Goal: Information Seeking & Learning: Compare options

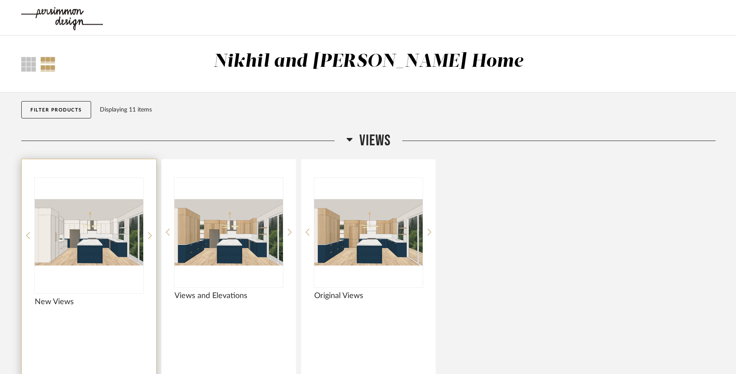
click at [81, 233] on img "0" at bounding box center [89, 232] width 108 height 108
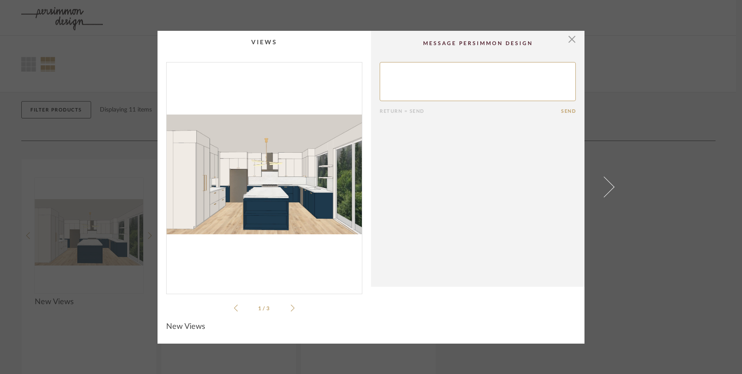
click at [291, 304] on icon at bounding box center [293, 308] width 4 height 8
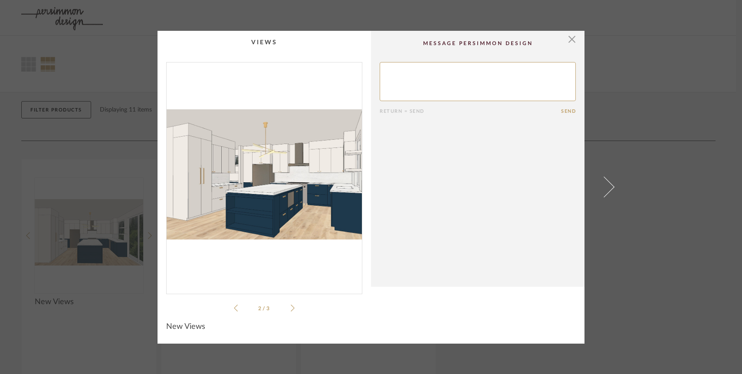
click at [234, 308] on icon at bounding box center [236, 308] width 4 height 8
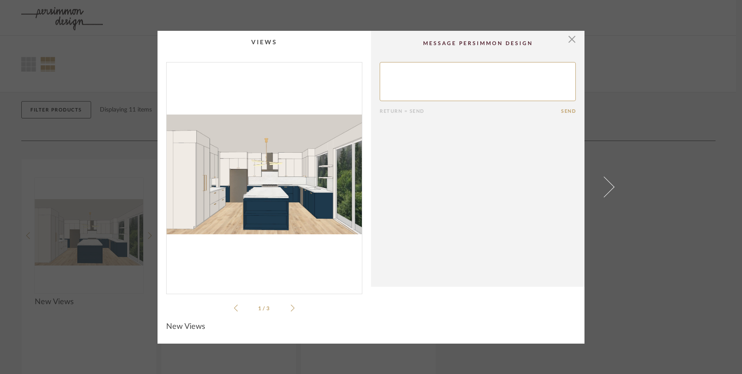
click at [291, 307] on icon at bounding box center [293, 308] width 4 height 8
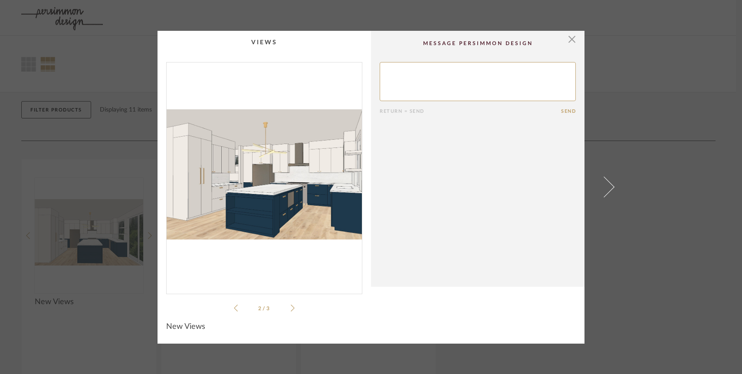
click at [291, 311] on icon at bounding box center [293, 308] width 4 height 8
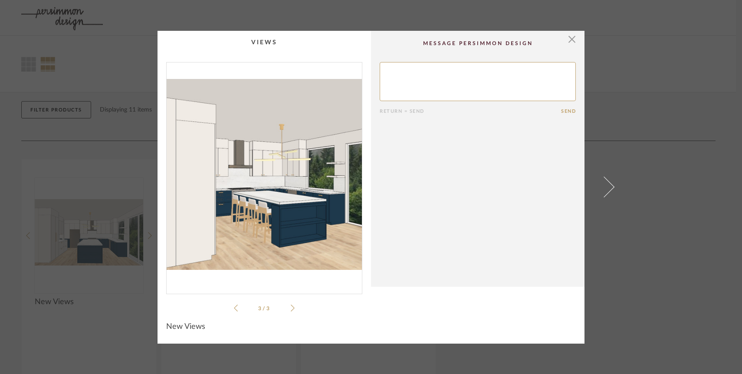
click at [291, 311] on icon at bounding box center [293, 308] width 4 height 8
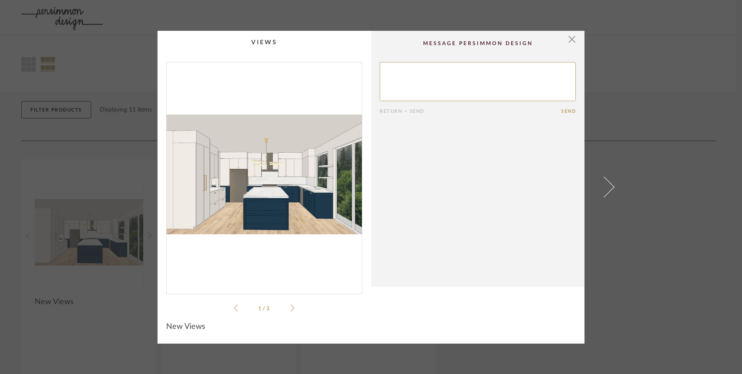
click at [291, 311] on icon at bounding box center [293, 308] width 4 height 8
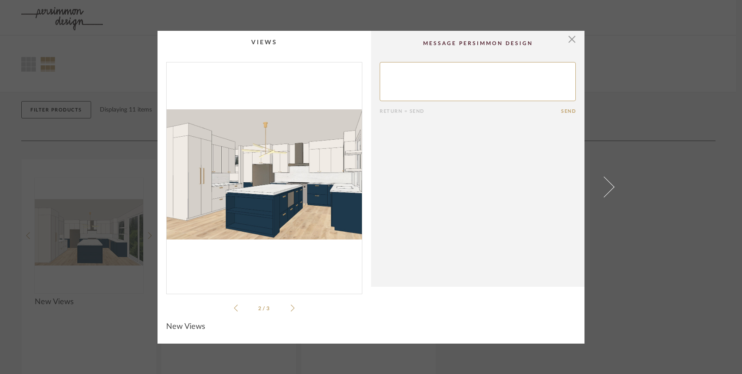
click at [291, 307] on icon at bounding box center [293, 308] width 4 height 8
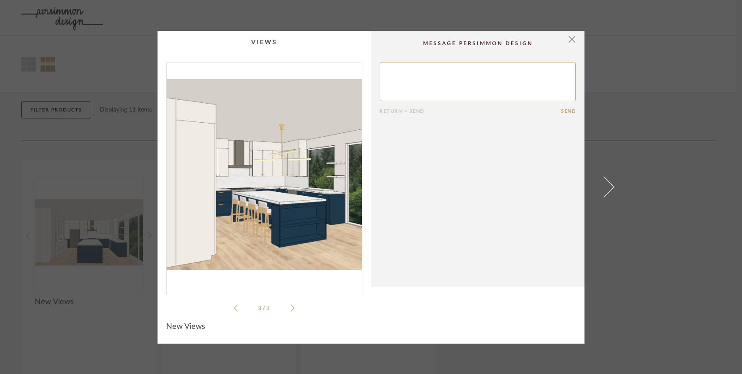
click at [291, 307] on icon at bounding box center [293, 308] width 4 height 8
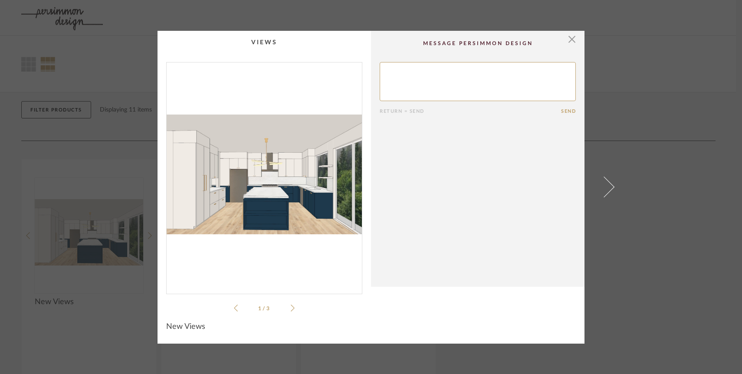
click at [291, 307] on icon at bounding box center [293, 308] width 4 height 8
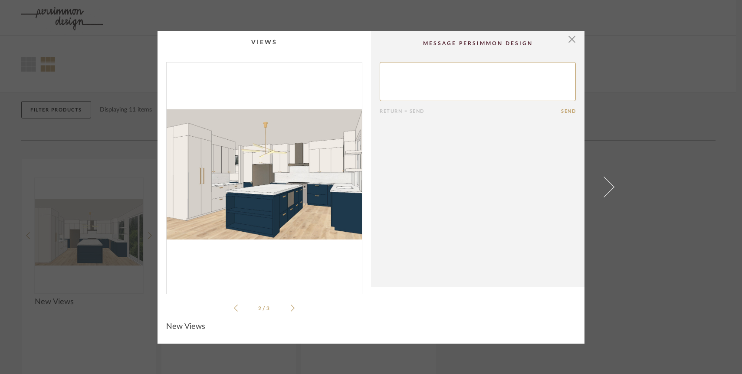
click at [291, 307] on icon at bounding box center [293, 308] width 4 height 8
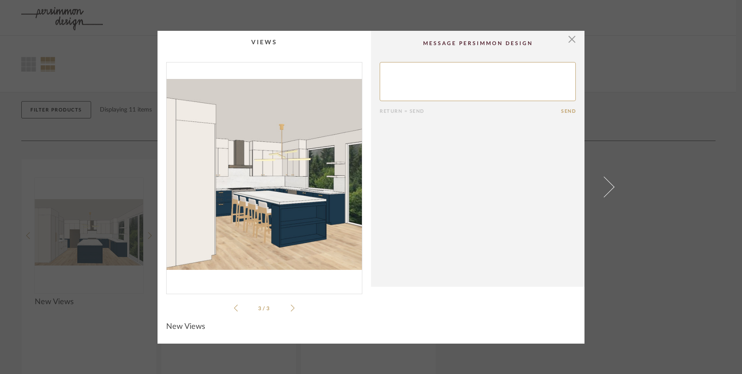
click at [291, 307] on icon at bounding box center [293, 308] width 4 height 8
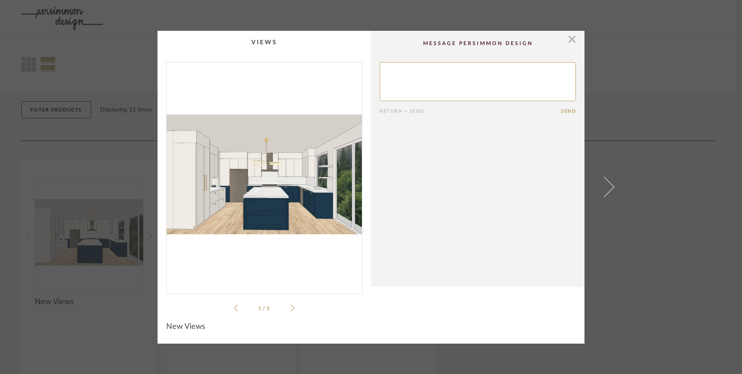
click at [291, 307] on icon at bounding box center [293, 308] width 4 height 8
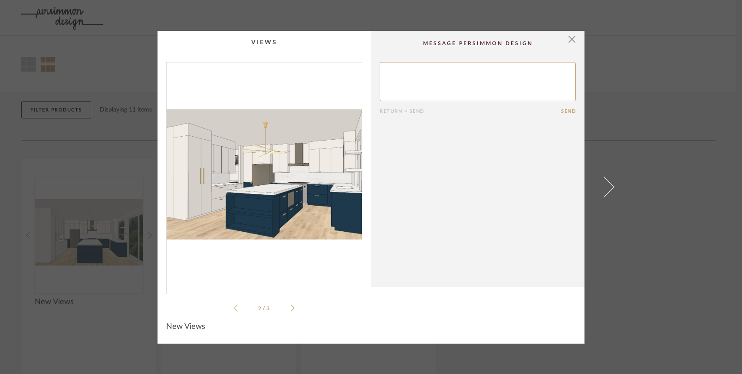
click at [291, 307] on icon at bounding box center [293, 308] width 4 height 8
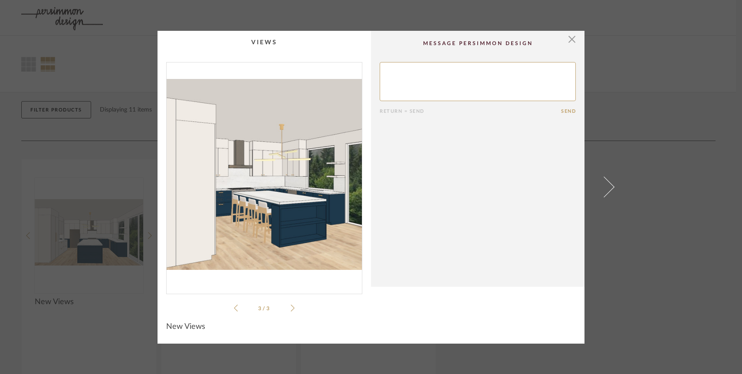
click at [291, 307] on icon at bounding box center [293, 308] width 4 height 8
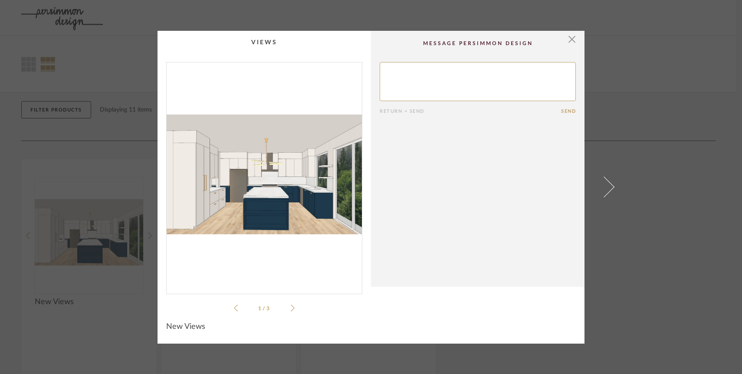
click at [291, 307] on icon at bounding box center [293, 308] width 4 height 8
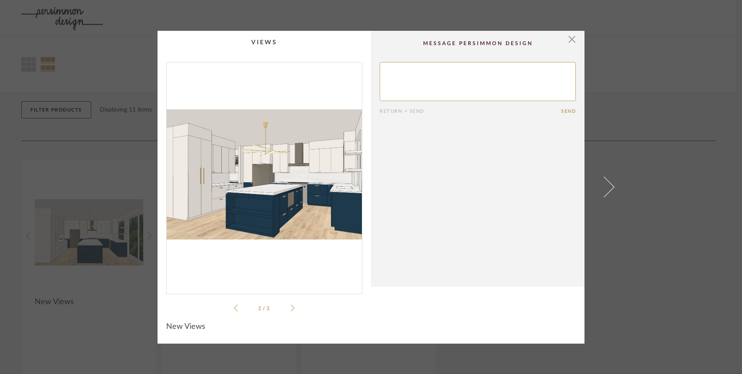
click at [291, 307] on icon at bounding box center [293, 308] width 4 height 8
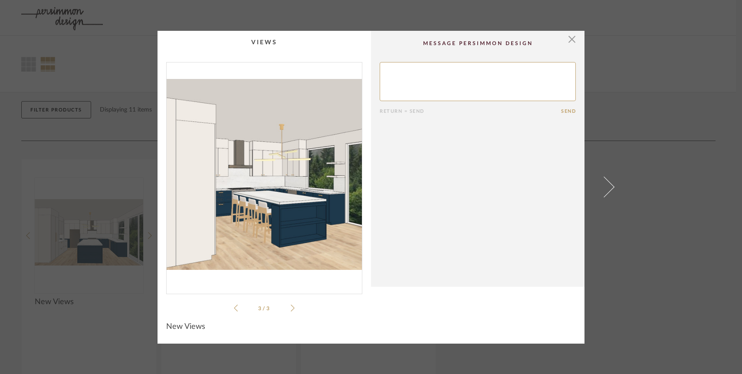
click at [291, 307] on icon at bounding box center [293, 308] width 4 height 8
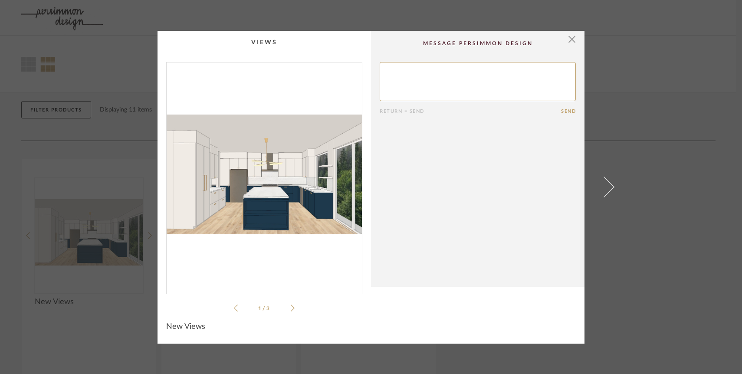
click at [291, 307] on icon at bounding box center [293, 308] width 4 height 8
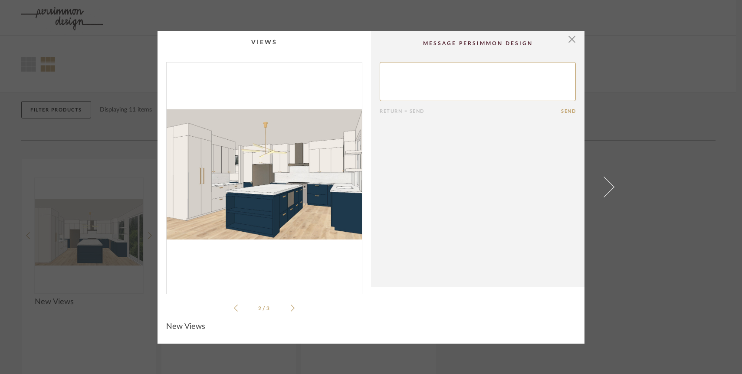
click at [291, 307] on icon at bounding box center [293, 308] width 4 height 8
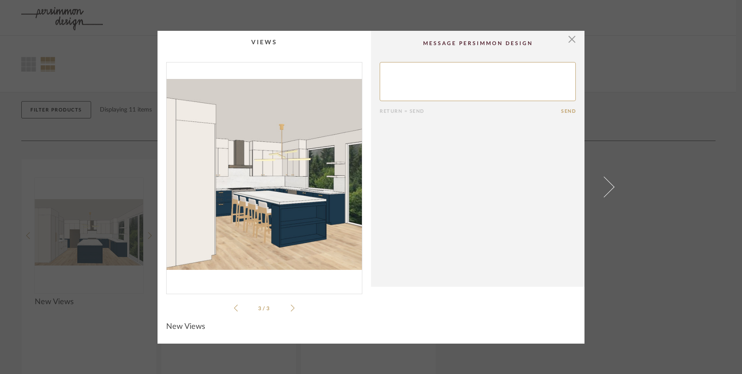
click at [570, 48] on cpp-summary-comments "Return = Send Send" at bounding box center [478, 159] width 214 height 256
click at [569, 44] on span "button" at bounding box center [571, 39] width 17 height 17
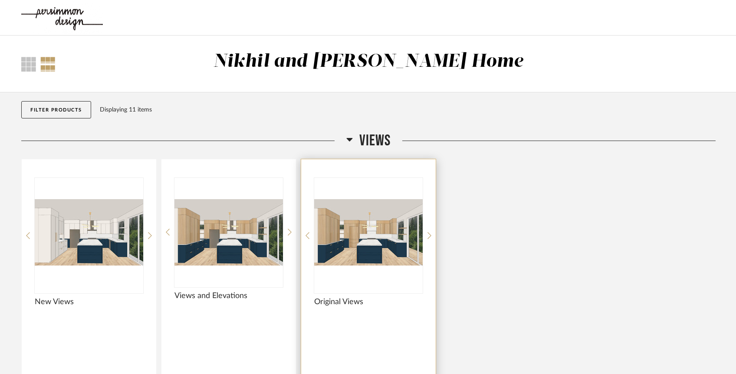
click at [389, 220] on img "0" at bounding box center [368, 232] width 108 height 108
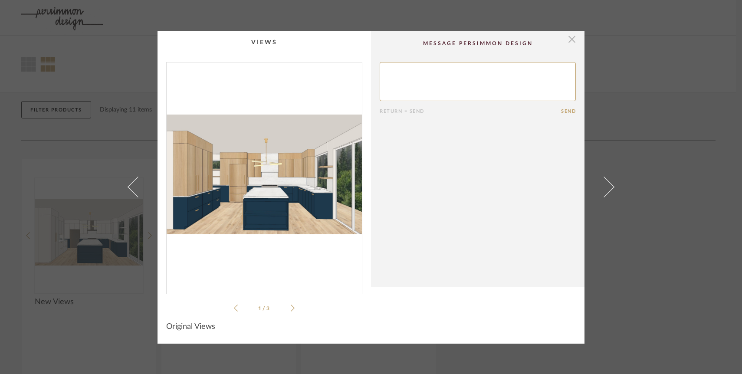
click at [570, 45] on span "button" at bounding box center [571, 39] width 17 height 17
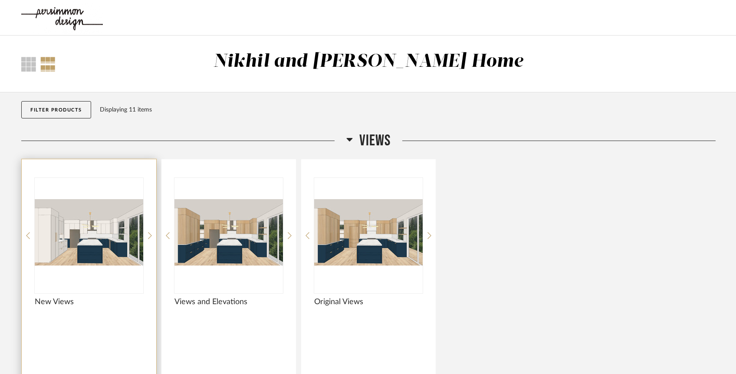
click at [95, 218] on img "0" at bounding box center [89, 232] width 108 height 108
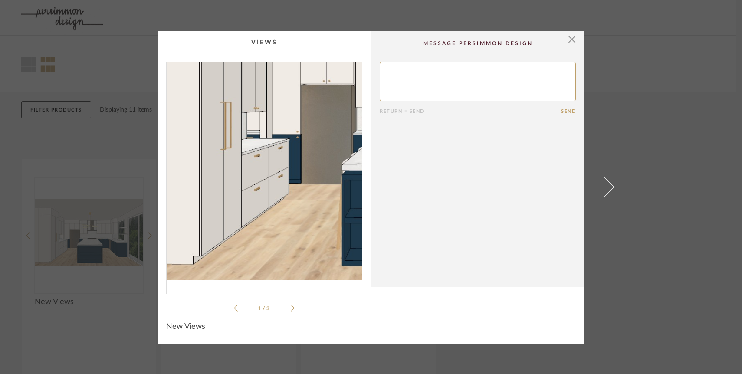
click at [214, 199] on img "0" at bounding box center [264, 174] width 195 height 224
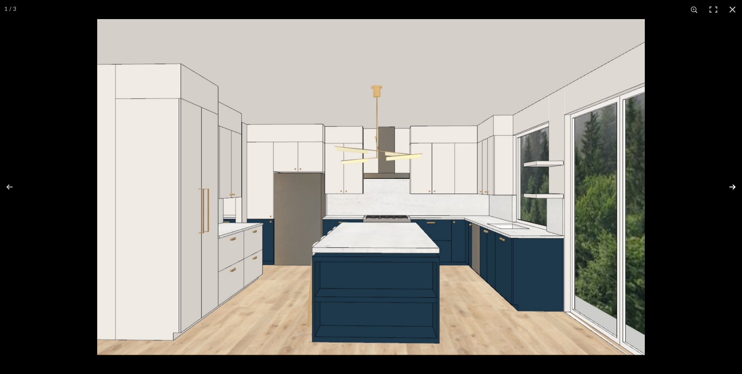
click at [734, 180] on button at bounding box center [727, 186] width 30 height 43
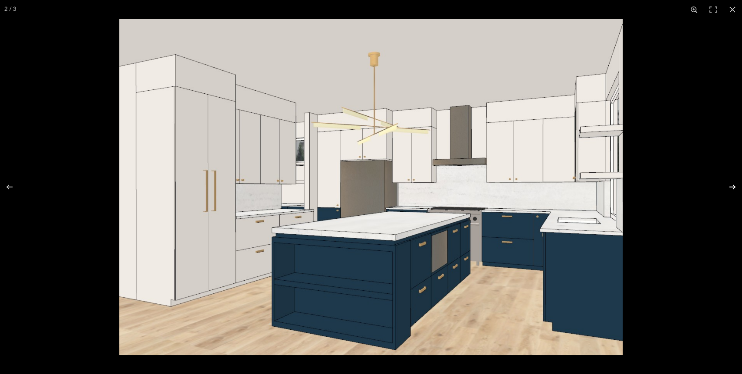
click at [734, 180] on button at bounding box center [727, 186] width 30 height 43
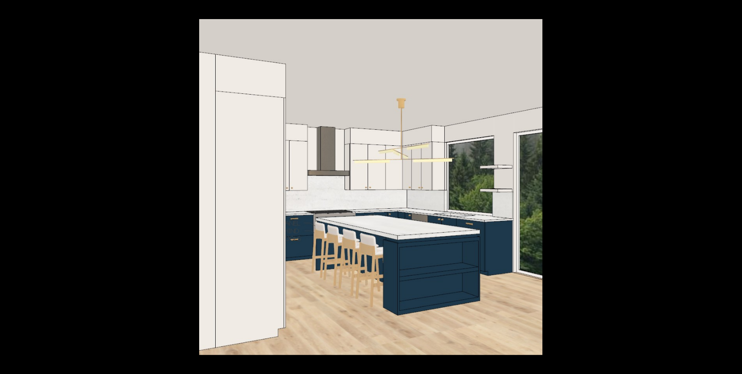
click at [734, 180] on button at bounding box center [727, 186] width 30 height 43
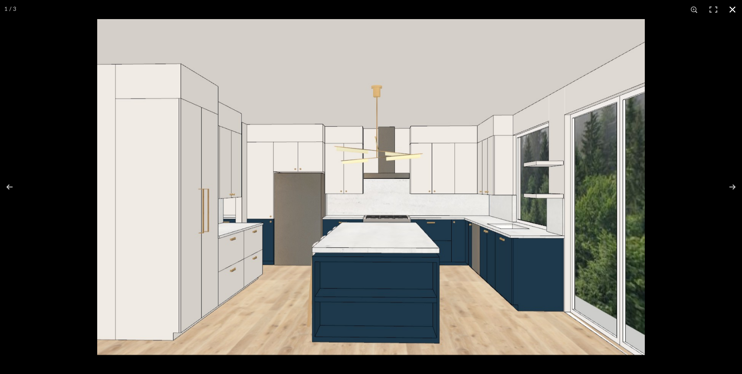
click at [728, 13] on button at bounding box center [732, 9] width 19 height 19
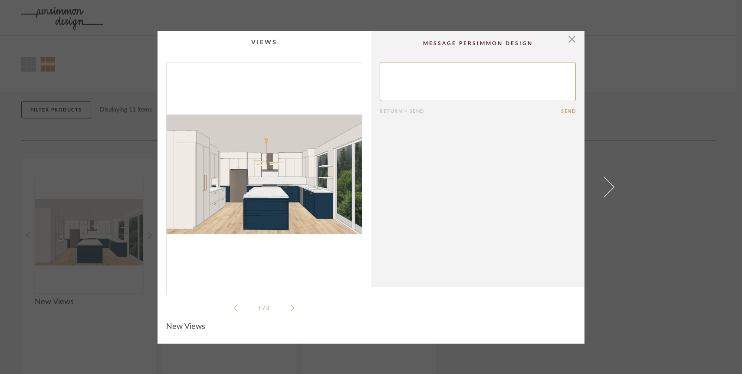
click at [574, 39] on cpp-summary-comments "Return = Send Send" at bounding box center [478, 159] width 214 height 256
click at [565, 39] on span "button" at bounding box center [571, 39] width 17 height 17
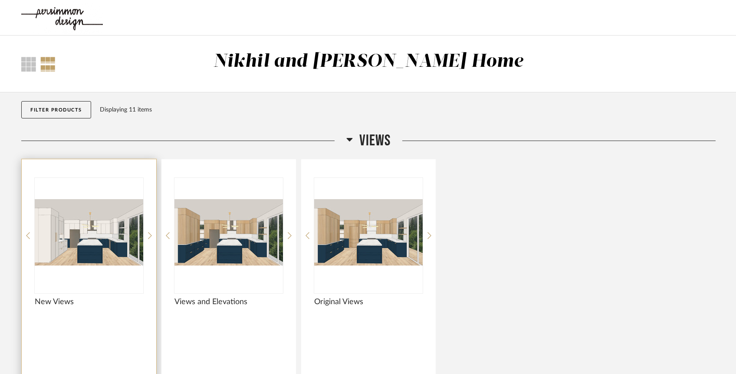
click at [102, 233] on img "0" at bounding box center [89, 232] width 108 height 108
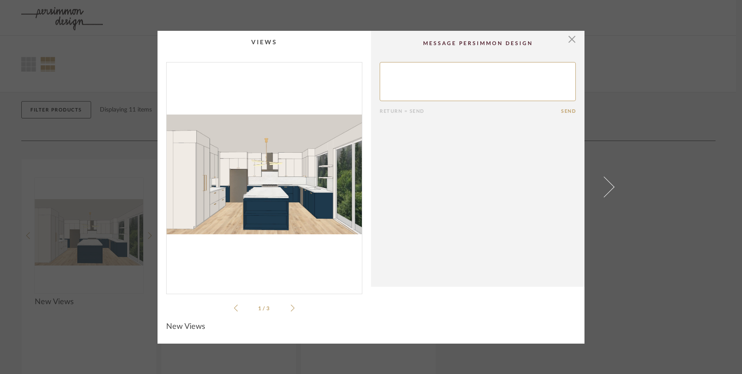
click at [567, 48] on cpp-summary-comments "Return = Send Send" at bounding box center [478, 159] width 214 height 256
click at [569, 37] on span "button" at bounding box center [571, 39] width 17 height 17
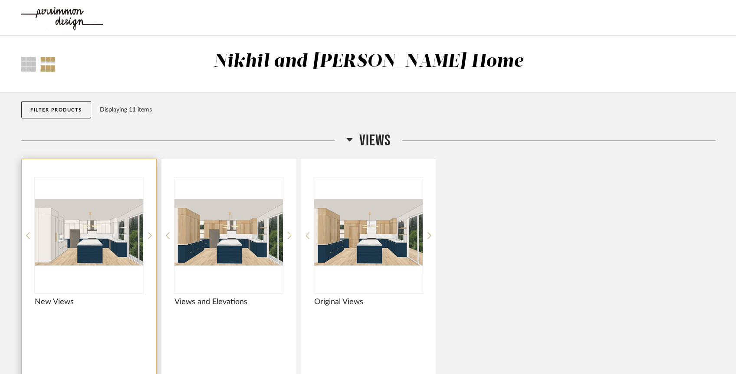
click at [119, 221] on img "0" at bounding box center [89, 232] width 108 height 108
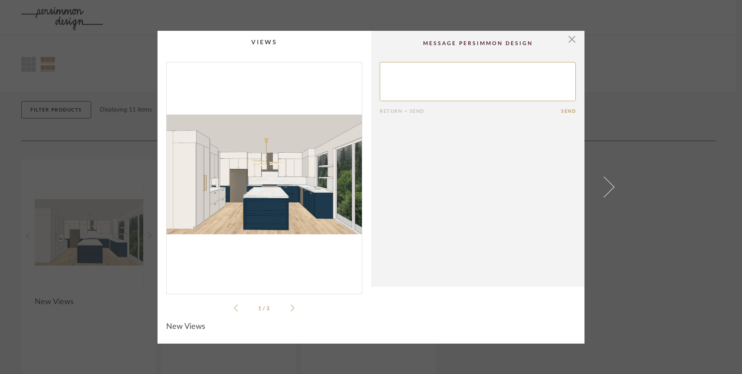
click at [291, 308] on icon at bounding box center [293, 308] width 4 height 7
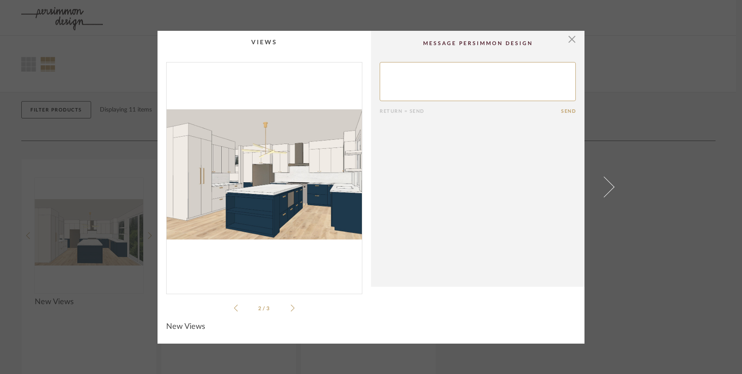
click at [238, 306] on li "2 / 3" at bounding box center [264, 308] width 53 height 10
click at [234, 306] on icon at bounding box center [236, 308] width 4 height 8
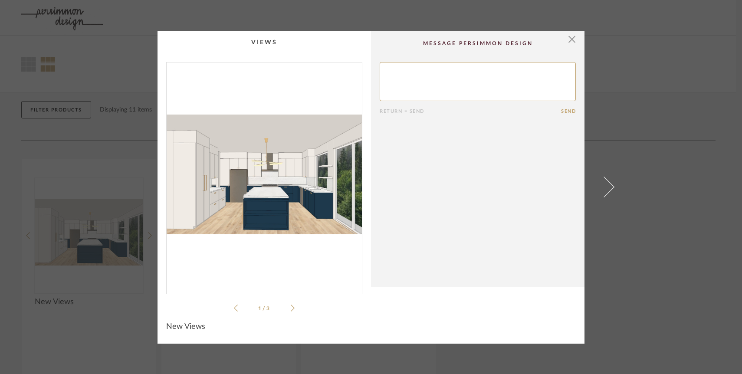
click at [234, 306] on icon at bounding box center [236, 308] width 4 height 8
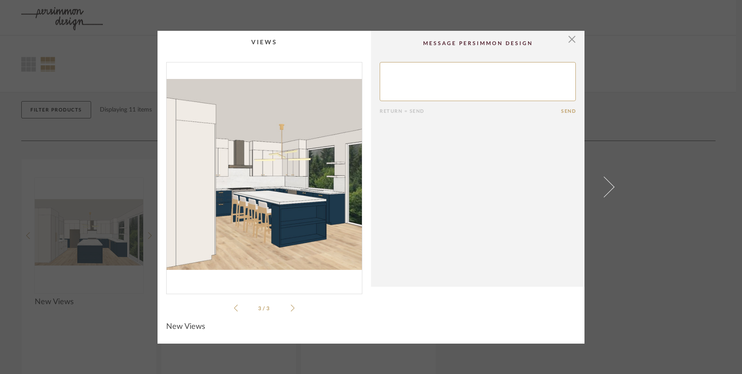
click at [234, 306] on icon at bounding box center [236, 308] width 4 height 8
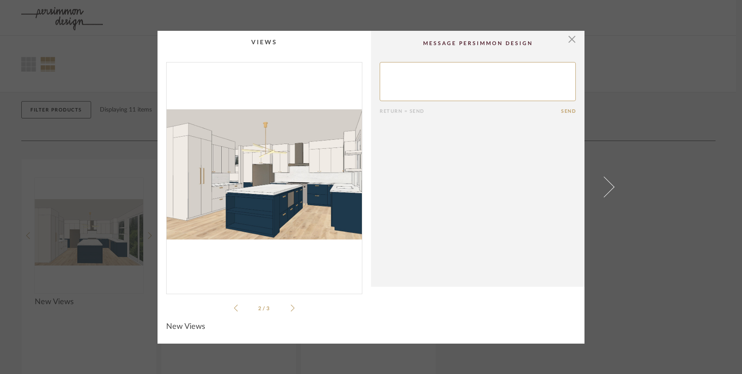
click at [130, 308] on div "× 2 / 3 Return = Send Send New Views" at bounding box center [371, 187] width 500 height 313
click at [567, 46] on span "button" at bounding box center [571, 39] width 17 height 17
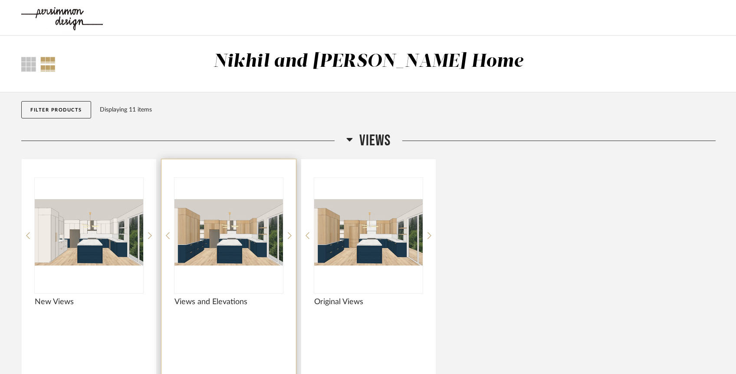
click at [243, 224] on img "0" at bounding box center [228, 232] width 108 height 108
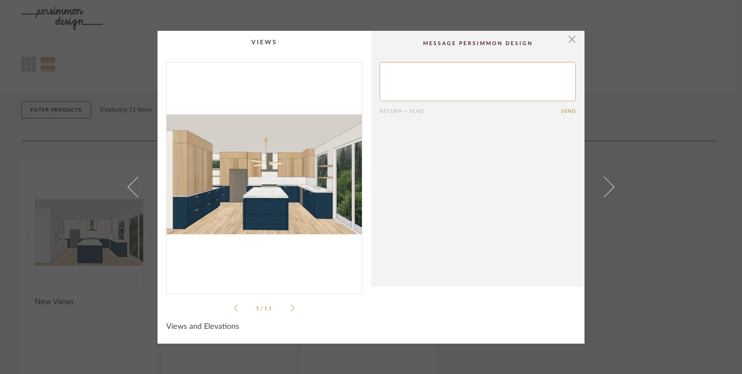
click at [291, 311] on icon at bounding box center [293, 308] width 4 height 8
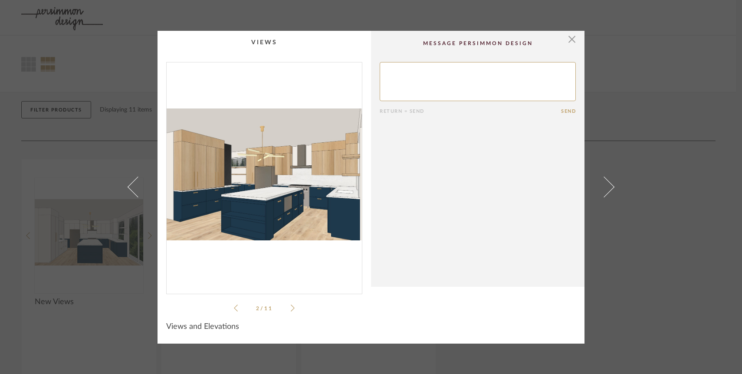
click at [291, 311] on icon at bounding box center [293, 308] width 4 height 8
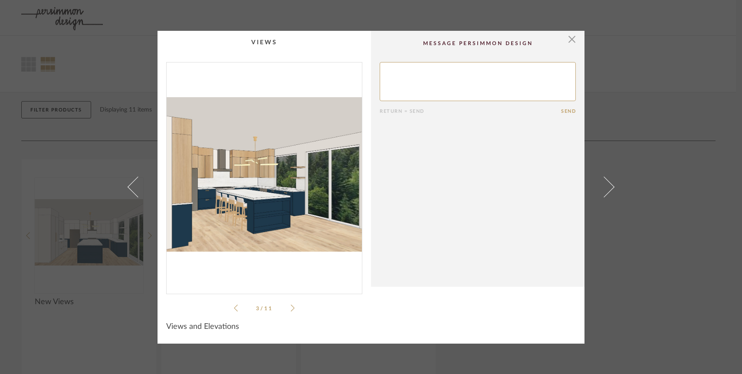
click at [291, 311] on icon at bounding box center [293, 308] width 4 height 8
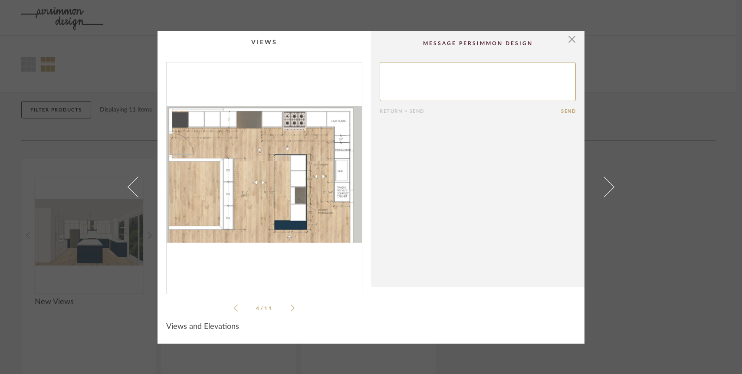
click at [291, 311] on icon at bounding box center [293, 308] width 4 height 8
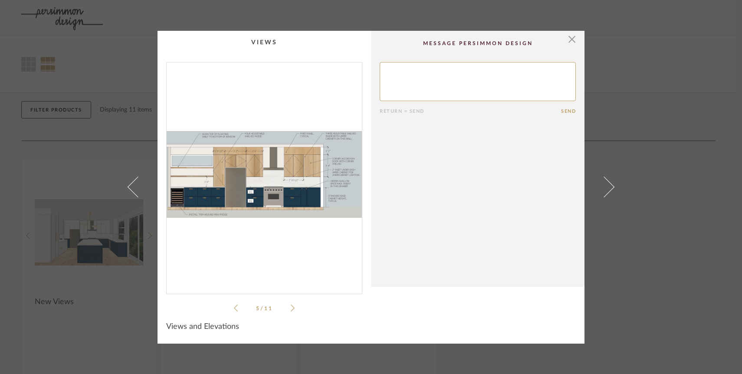
click at [291, 311] on icon at bounding box center [293, 308] width 4 height 8
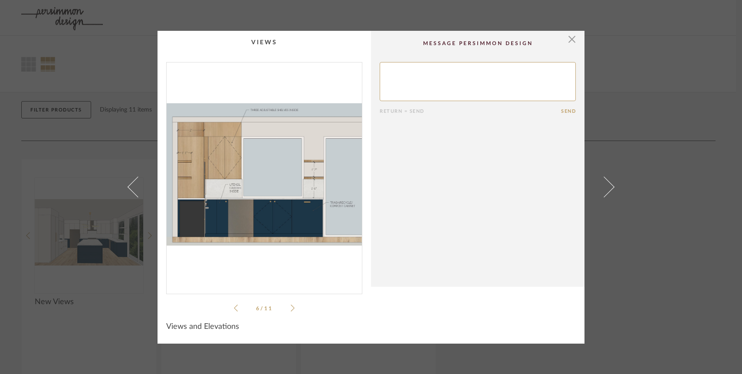
click at [291, 311] on icon at bounding box center [293, 308] width 4 height 8
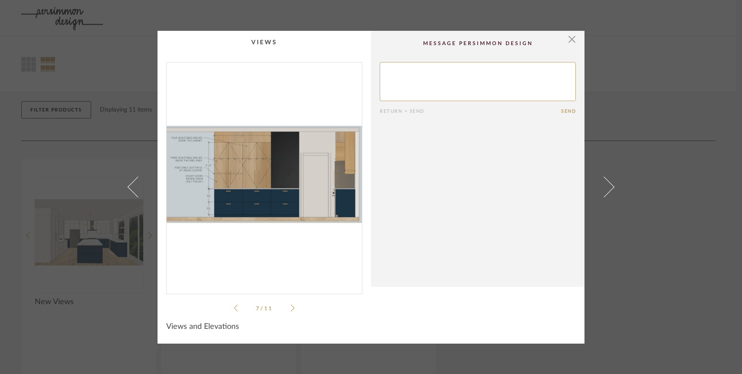
click at [291, 311] on icon at bounding box center [293, 308] width 4 height 8
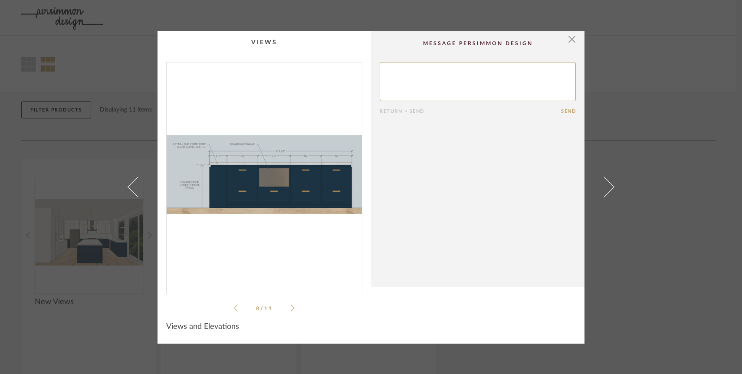
click at [291, 311] on icon at bounding box center [293, 308] width 4 height 8
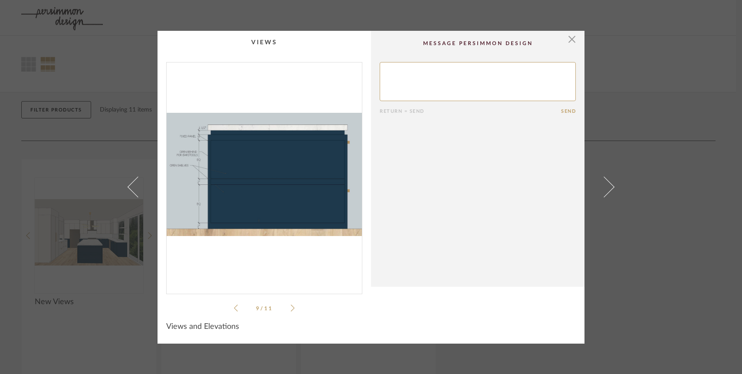
click at [291, 311] on icon at bounding box center [293, 308] width 4 height 8
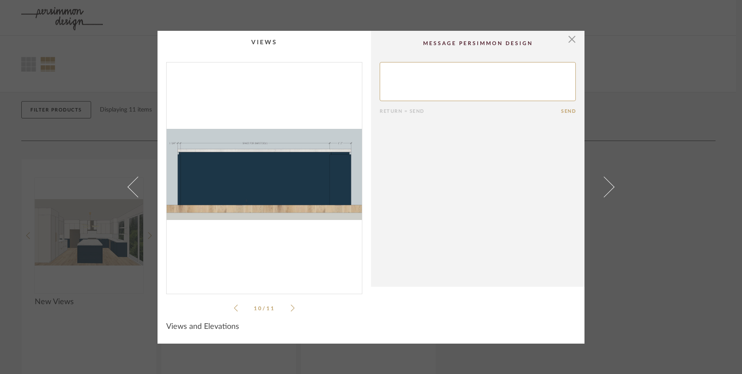
click at [291, 311] on icon at bounding box center [293, 308] width 4 height 8
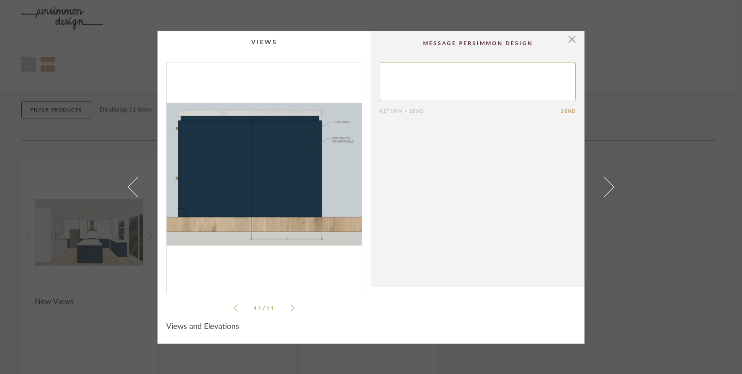
click at [291, 311] on icon at bounding box center [293, 308] width 4 height 8
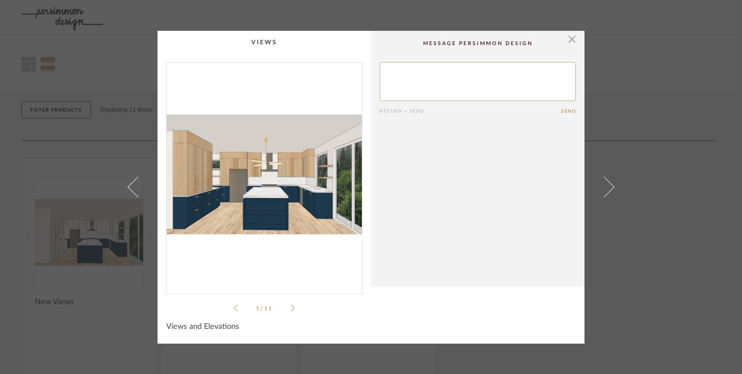
click at [291, 311] on icon at bounding box center [293, 308] width 4 height 8
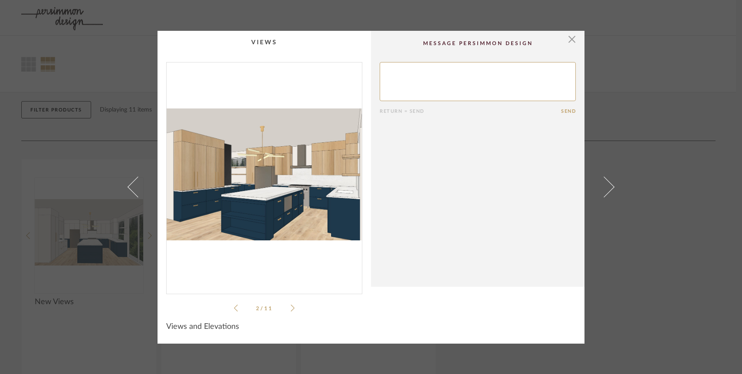
click at [291, 311] on icon at bounding box center [293, 308] width 4 height 8
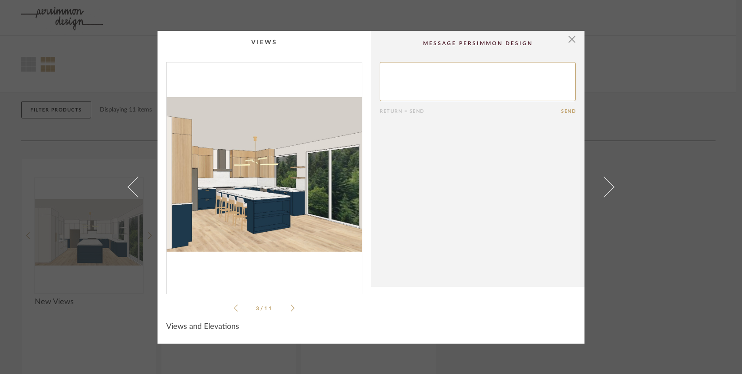
click at [291, 311] on icon at bounding box center [293, 308] width 4 height 8
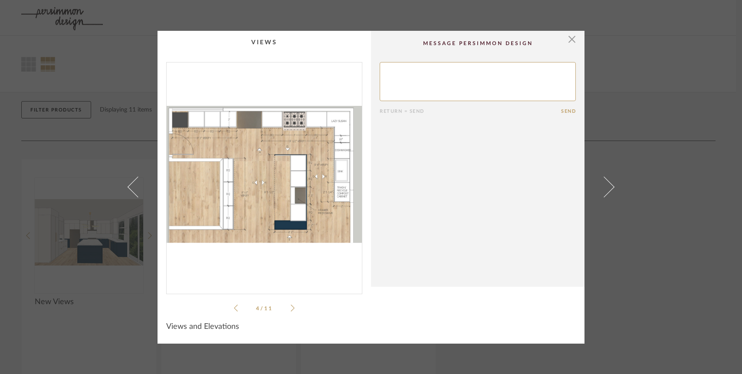
click at [291, 311] on icon at bounding box center [293, 308] width 4 height 8
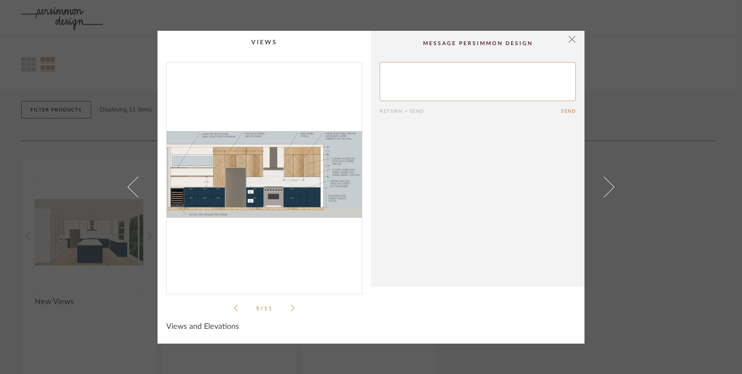
click at [291, 305] on icon at bounding box center [293, 308] width 4 height 8
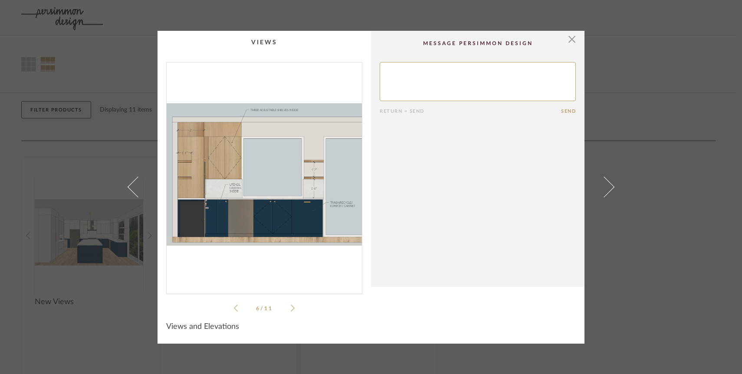
click at [291, 307] on icon at bounding box center [293, 308] width 4 height 8
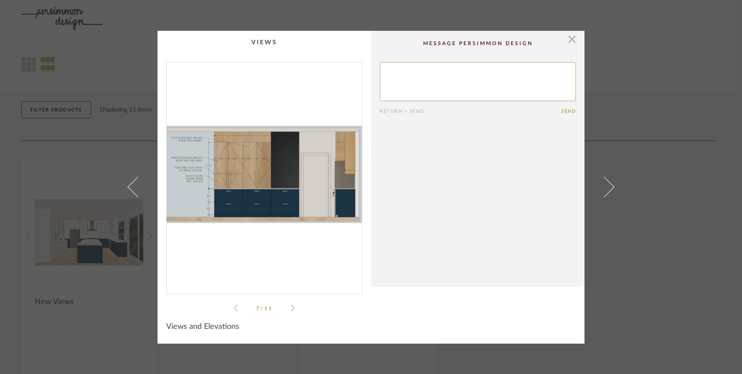
click at [291, 307] on icon at bounding box center [293, 308] width 4 height 8
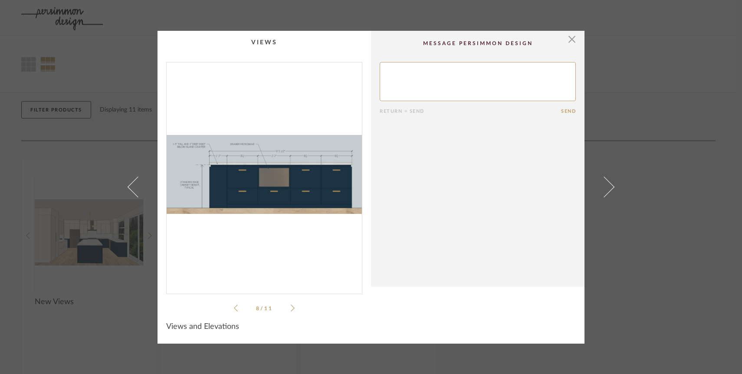
click at [291, 307] on icon at bounding box center [293, 308] width 4 height 8
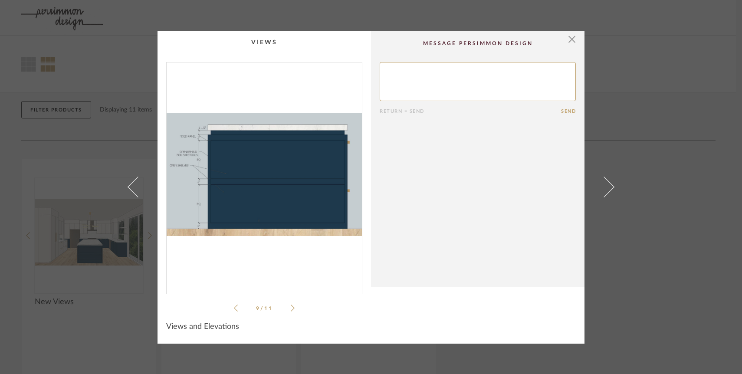
click at [291, 307] on icon at bounding box center [293, 308] width 4 height 8
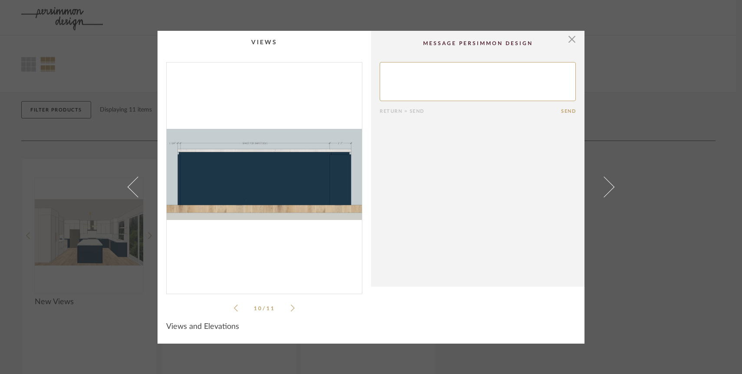
click at [291, 307] on icon at bounding box center [293, 308] width 4 height 8
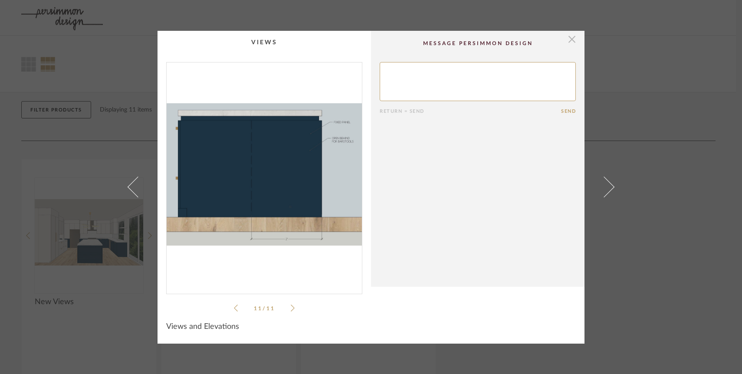
click at [564, 44] on span "button" at bounding box center [571, 39] width 17 height 17
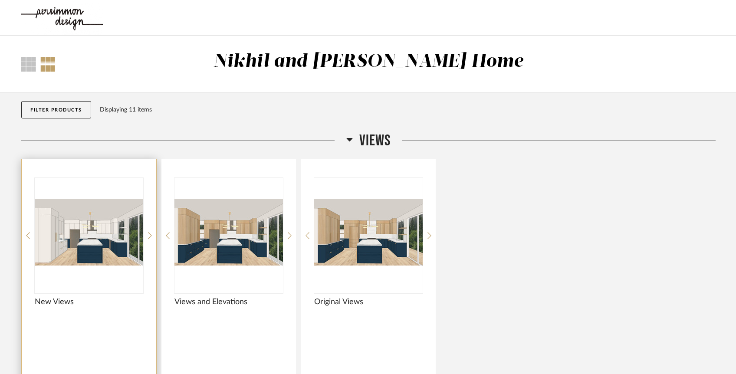
click at [81, 254] on img "0" at bounding box center [89, 232] width 108 height 108
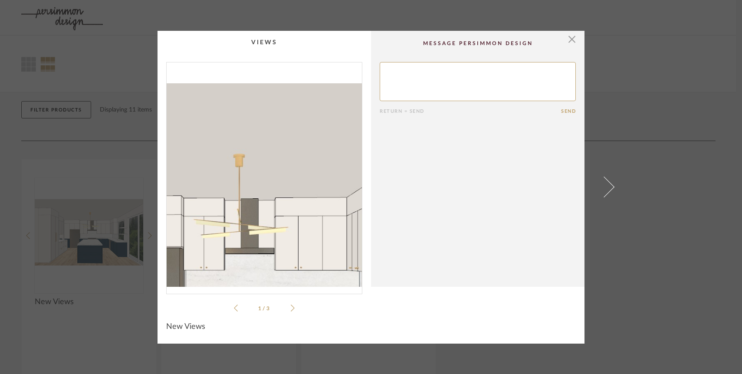
click at [272, 145] on img "0" at bounding box center [264, 174] width 195 height 224
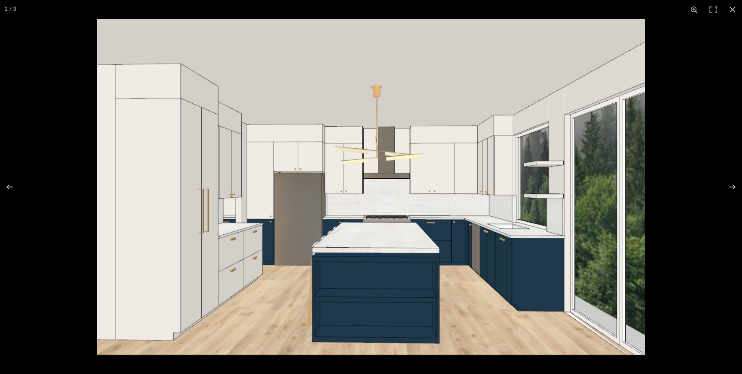
click at [591, 199] on img at bounding box center [371, 187] width 548 height 336
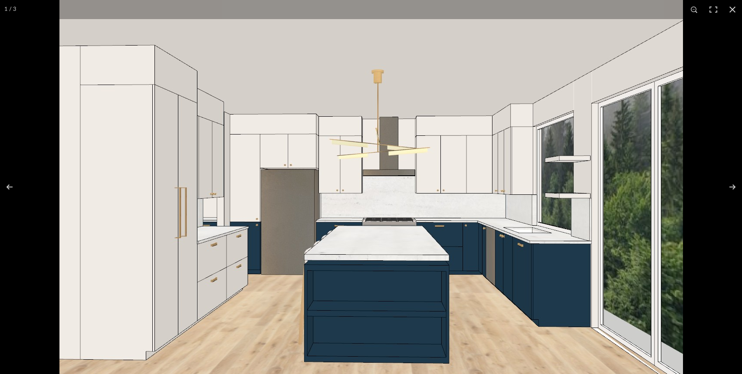
click at [591, 199] on img at bounding box center [371, 185] width 624 height 382
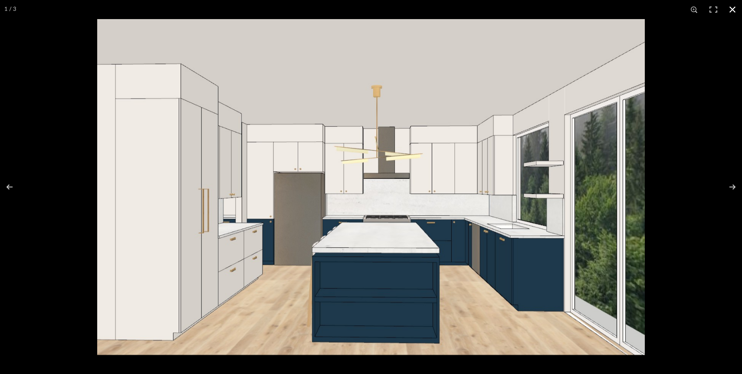
click at [46, 47] on div at bounding box center [371, 187] width 742 height 374
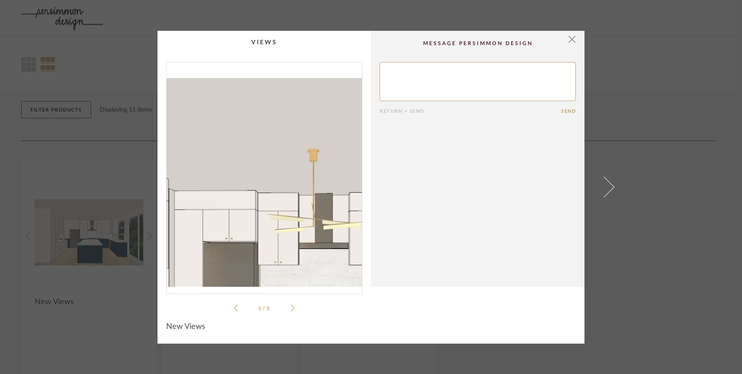
click at [247, 147] on img "0" at bounding box center [264, 174] width 195 height 224
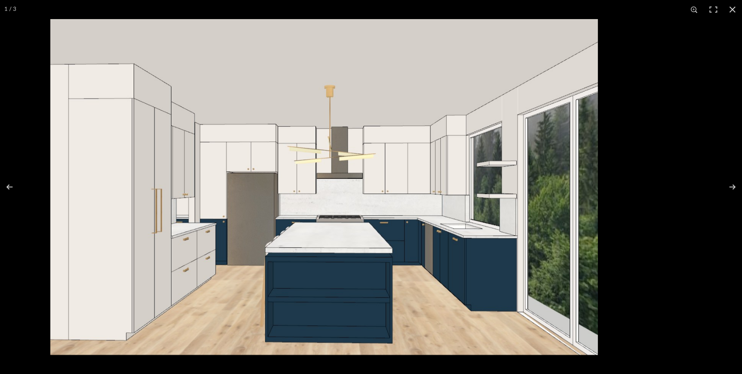
click at [433, 246] on img at bounding box center [324, 187] width 548 height 336
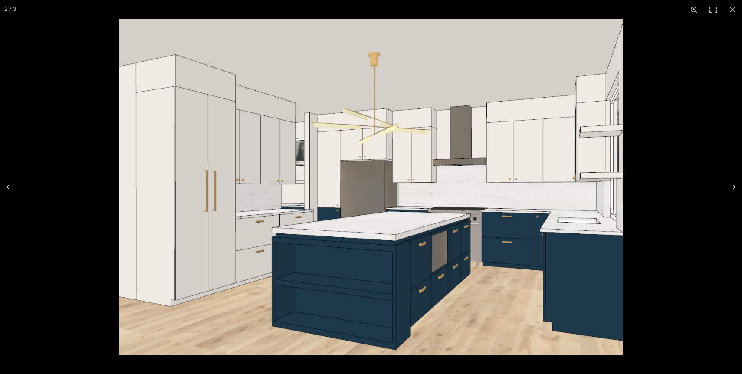
click at [463, 243] on img at bounding box center [370, 187] width 503 height 336
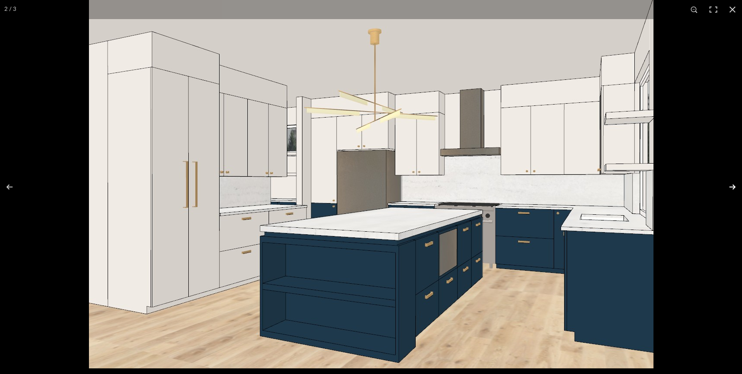
click at [732, 183] on button at bounding box center [727, 186] width 30 height 43
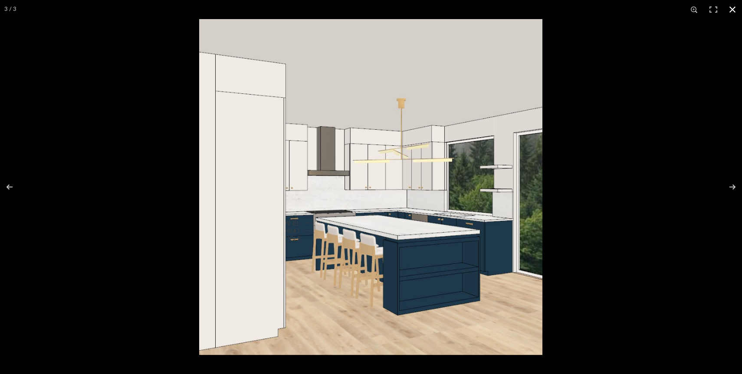
click at [735, 6] on button at bounding box center [732, 9] width 19 height 19
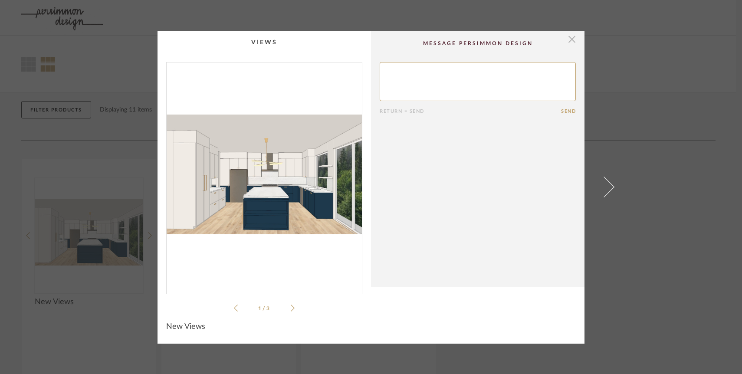
click at [572, 41] on span "button" at bounding box center [571, 39] width 17 height 17
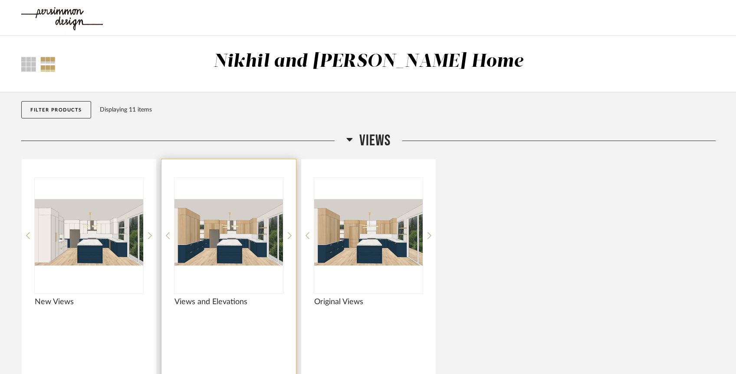
click at [193, 266] on img "0" at bounding box center [228, 232] width 108 height 108
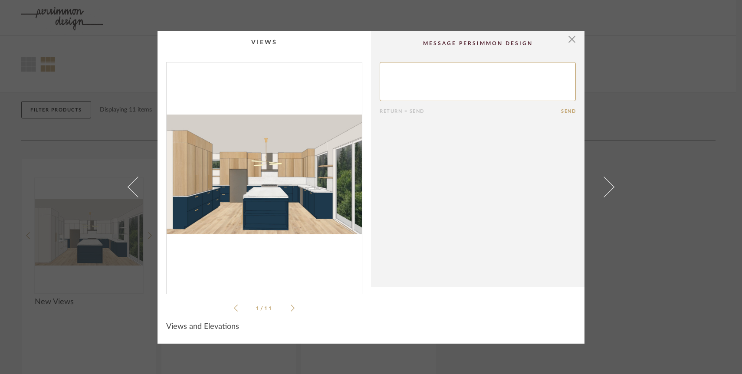
click at [224, 184] on img "0" at bounding box center [264, 174] width 195 height 224
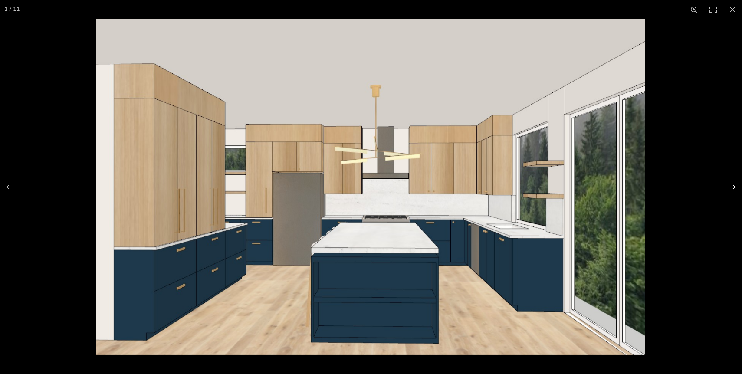
click at [728, 187] on button at bounding box center [727, 186] width 30 height 43
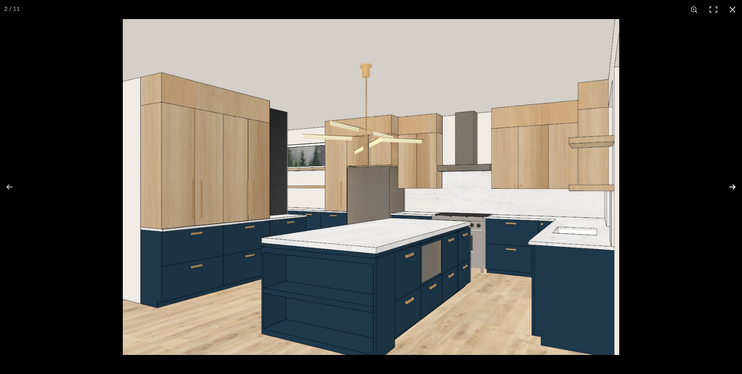
click at [728, 187] on button at bounding box center [727, 186] width 30 height 43
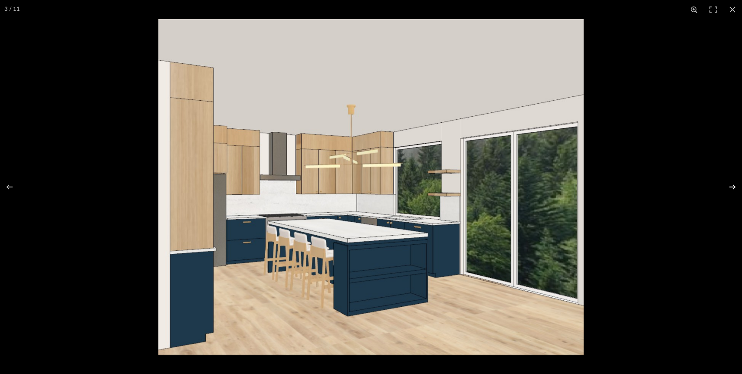
click at [728, 187] on button at bounding box center [727, 186] width 30 height 43
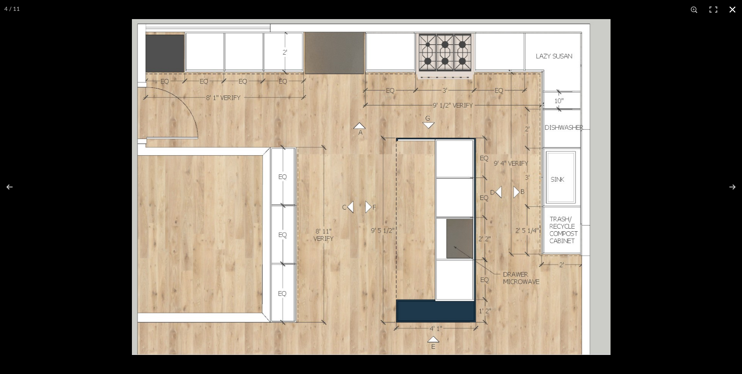
click at [728, 11] on button at bounding box center [732, 9] width 19 height 19
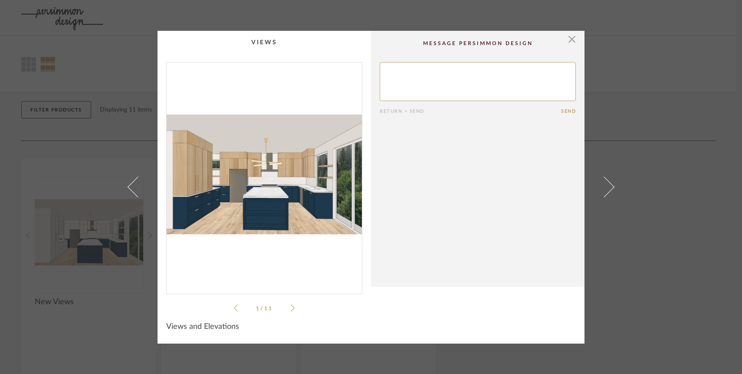
click at [662, 231] on div "× 1 / 11 Return = Send Send Views and Elevations" at bounding box center [371, 187] width 742 height 374
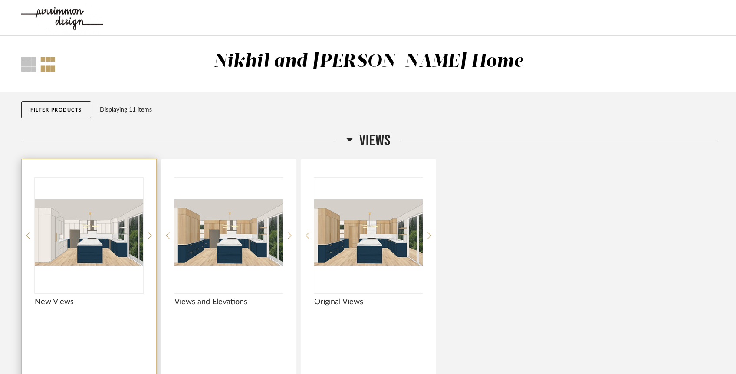
click at [79, 248] on img "0" at bounding box center [89, 232] width 108 height 108
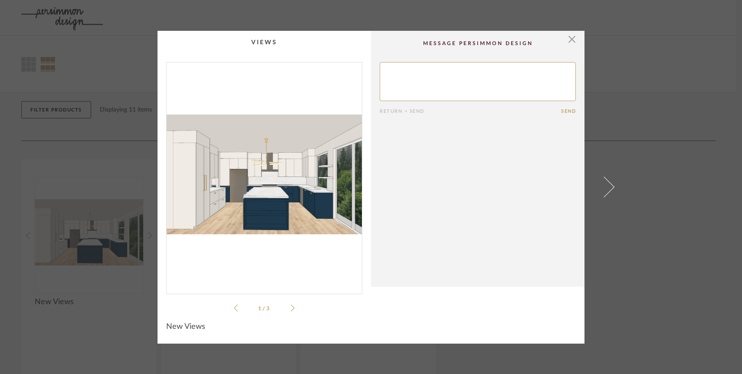
click at [291, 309] on icon at bounding box center [293, 308] width 4 height 8
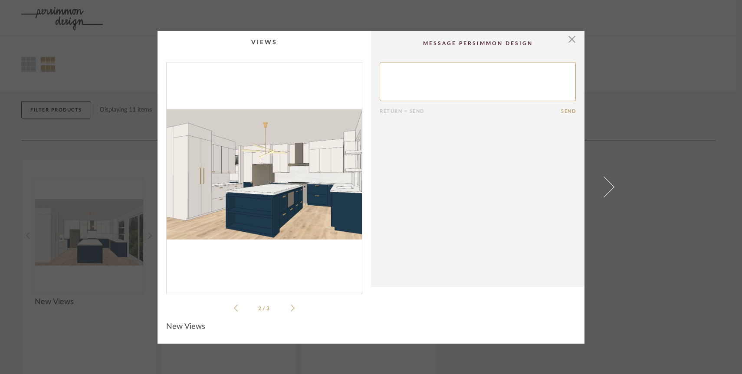
click at [291, 309] on icon at bounding box center [293, 308] width 4 height 8
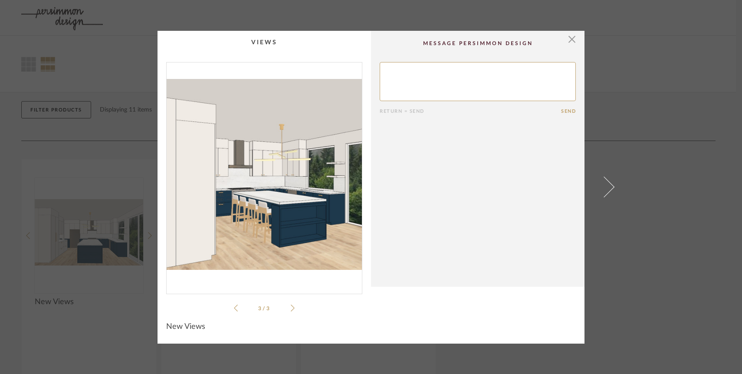
click at [234, 309] on icon at bounding box center [236, 308] width 4 height 7
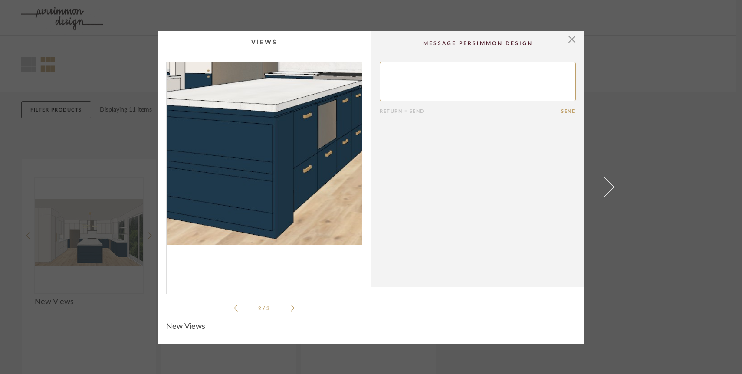
click at [267, 216] on img "1" at bounding box center [264, 174] width 195 height 224
